Goal: Information Seeking & Learning: Learn about a topic

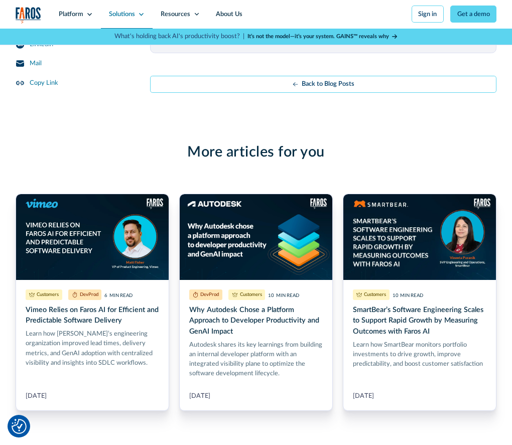
click at [137, 12] on div "Solutions" at bounding box center [127, 14] width 52 height 29
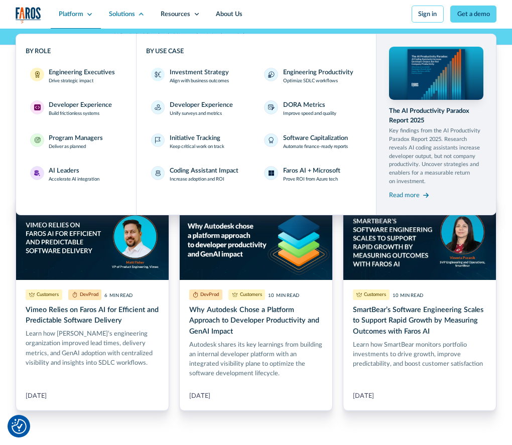
click at [71, 15] on div "Platform" at bounding box center [71, 15] width 25 height 10
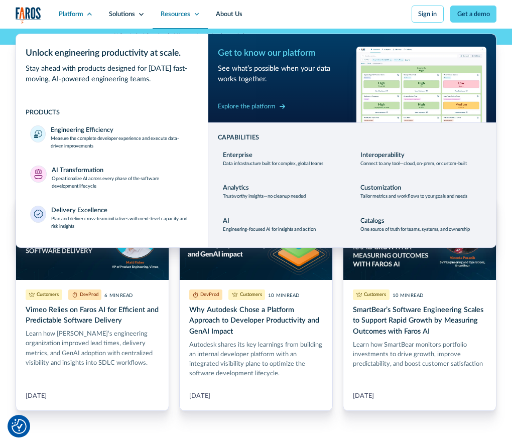
click at [194, 14] on icon at bounding box center [197, 14] width 7 height 7
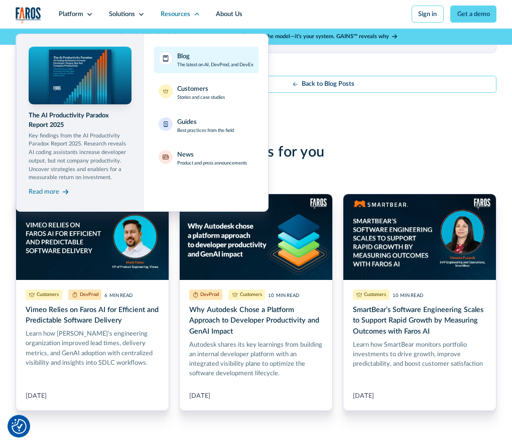
click at [183, 61] on p "The latest on AI, DevProd, and DevEx" at bounding box center [215, 64] width 76 height 7
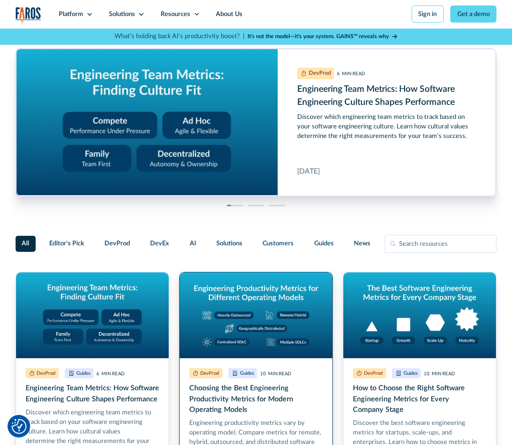
click at [238, 325] on link "Choosing the Best Engineering Productivity Metrics for Modern Operating Models" at bounding box center [256, 381] width 154 height 218
